Goal: Transaction & Acquisition: Download file/media

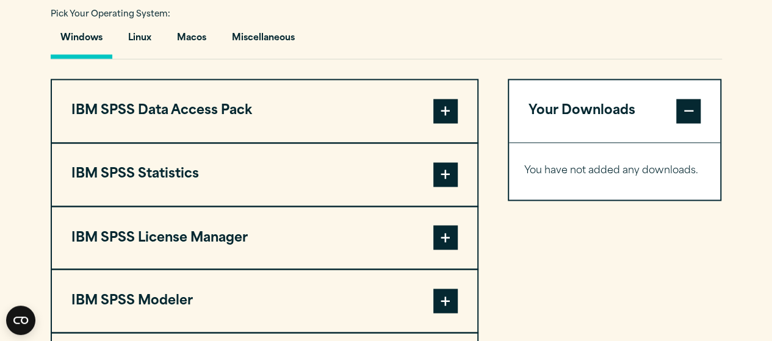
scroll to position [934, 0]
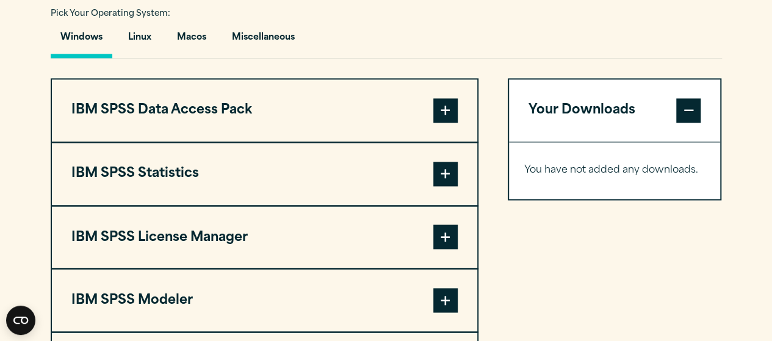
click at [457, 143] on button "IBM SPSS Statistics" at bounding box center [264, 174] width 425 height 62
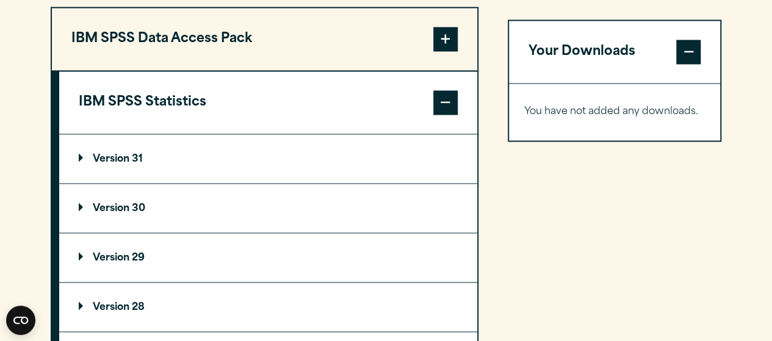
scroll to position [1008, 0]
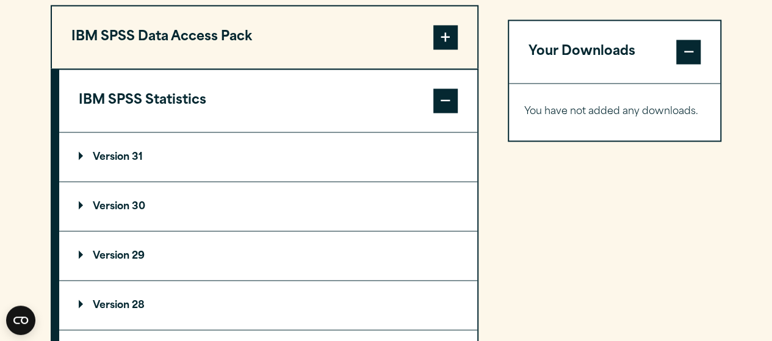
click at [98, 182] on summary "Version 30" at bounding box center [268, 206] width 418 height 49
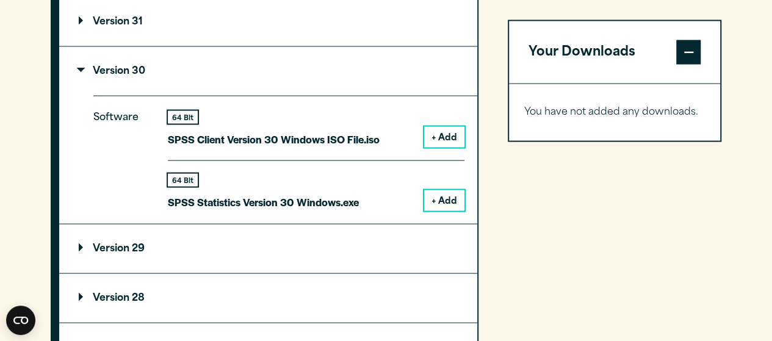
scroll to position [1142, 0]
click at [444, 190] on button "+ Add" at bounding box center [444, 200] width 40 height 21
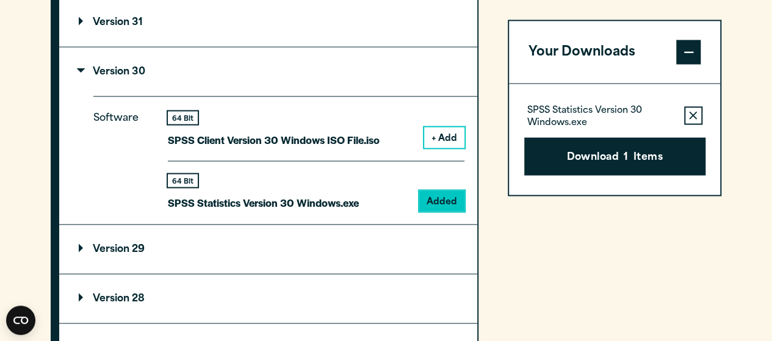
click at [443, 127] on button "+ Add" at bounding box center [444, 137] width 40 height 21
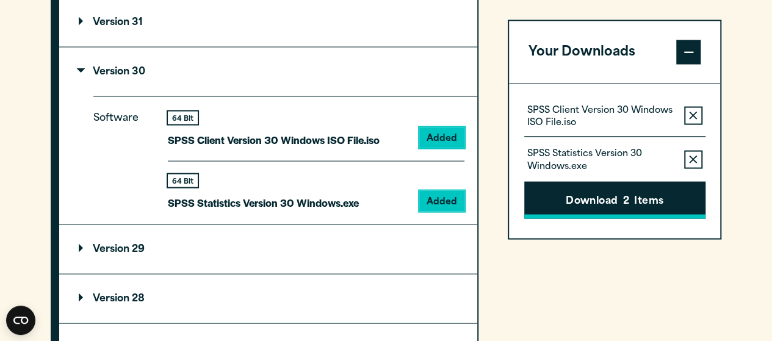
click at [578, 201] on button "Download 2 Items" at bounding box center [614, 200] width 181 height 38
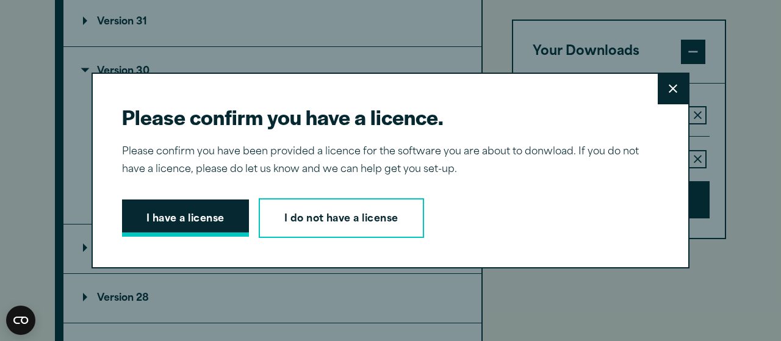
click at [194, 212] on button "I have a license" at bounding box center [185, 218] width 127 height 38
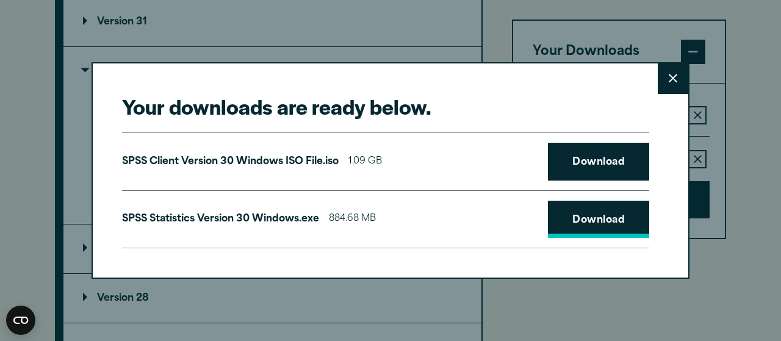
click at [581, 223] on link "Download" at bounding box center [598, 220] width 101 height 38
click at [576, 221] on link "Download" at bounding box center [598, 220] width 101 height 38
click at [617, 165] on link "Download" at bounding box center [598, 162] width 101 height 38
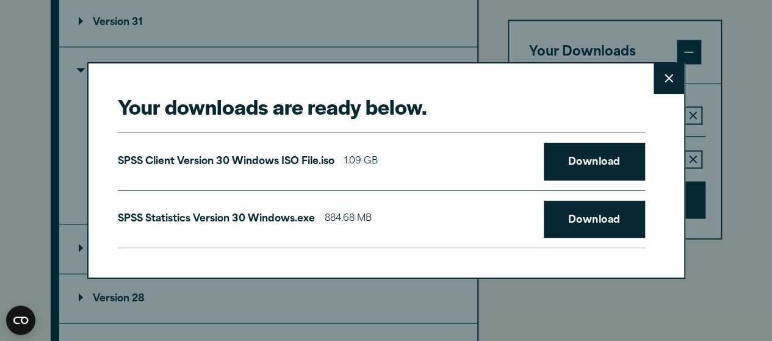
click at [485, 10] on div "Your downloads are ready below. Close SPSS Client Version 30 Windows ISO File.i…" at bounding box center [386, 170] width 772 height 341
